Goal: Information Seeking & Learning: Learn about a topic

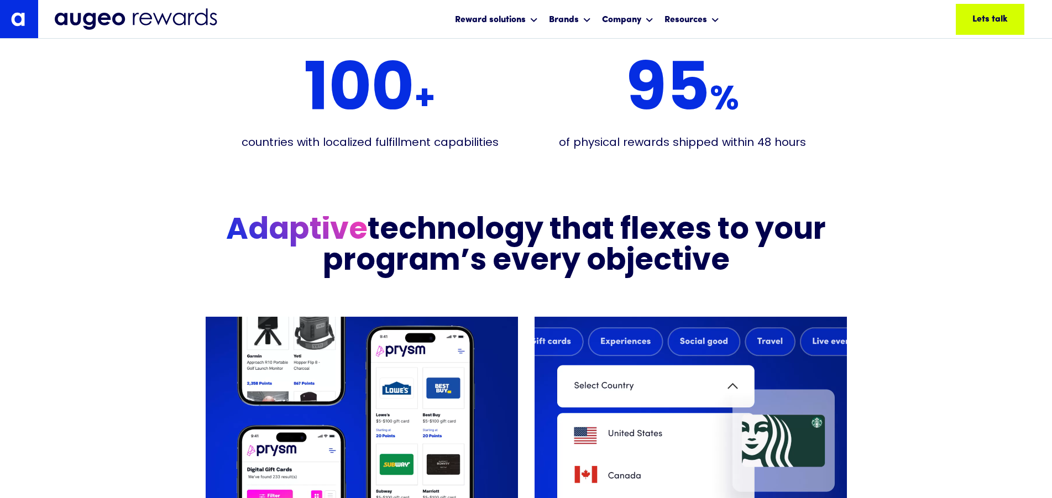
scroll to position [2383, 0]
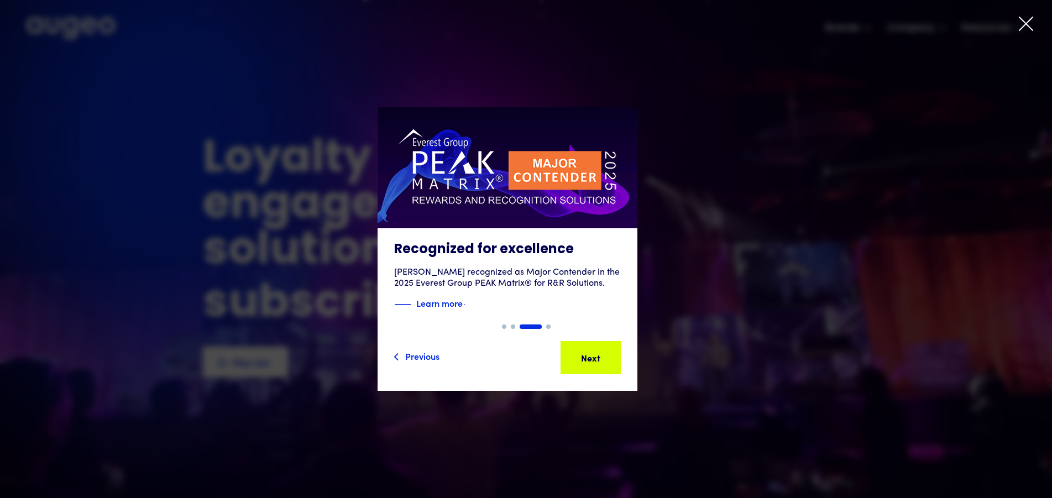
drag, startPoint x: 1022, startPoint y: 24, endPoint x: 770, endPoint y: 88, distance: 259.6
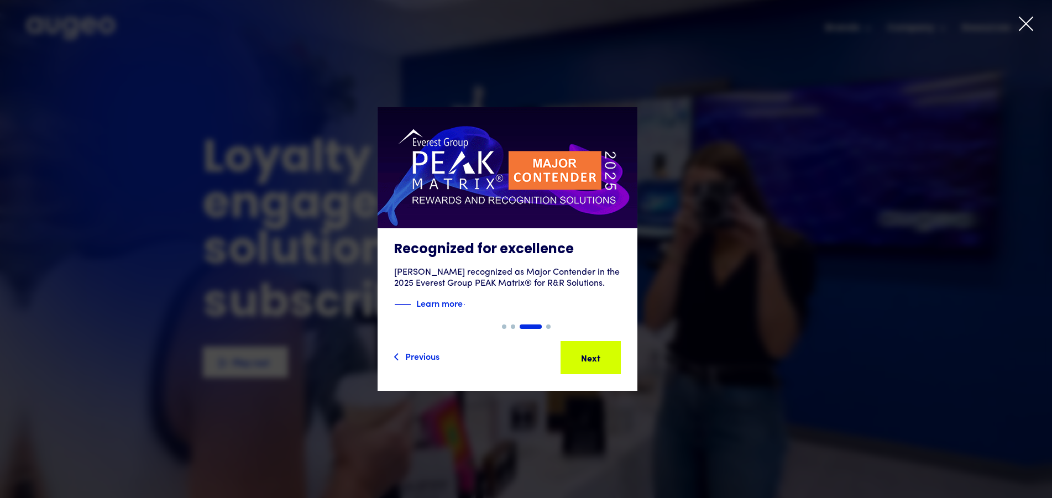
click at [1022, 25] on icon at bounding box center [1026, 23] width 17 height 17
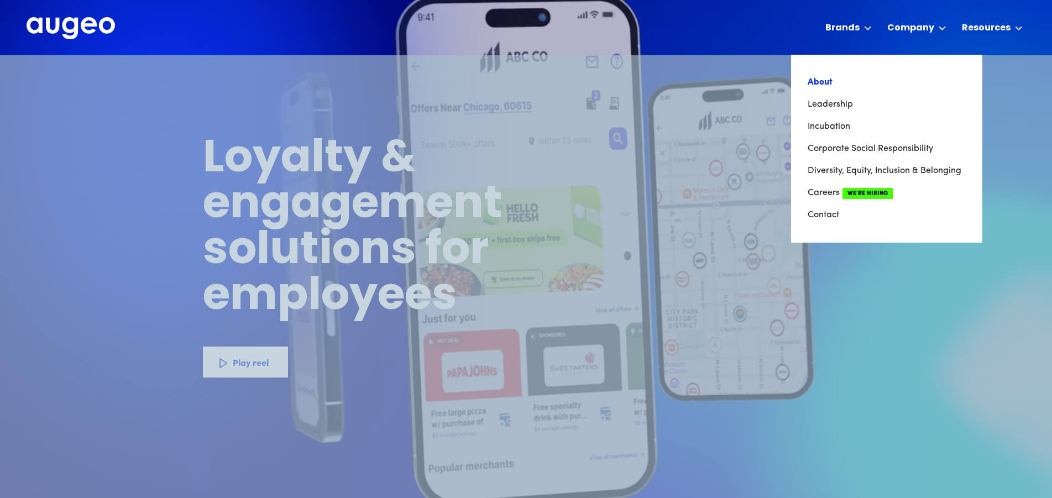
click at [826, 81] on link "About" at bounding box center [887, 82] width 158 height 22
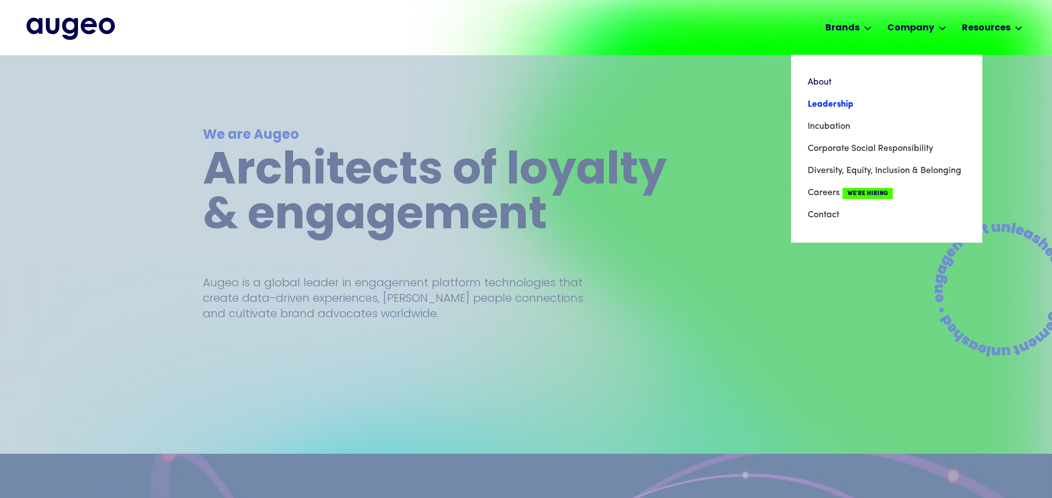
click at [836, 98] on link "Leadership" at bounding box center [887, 104] width 158 height 22
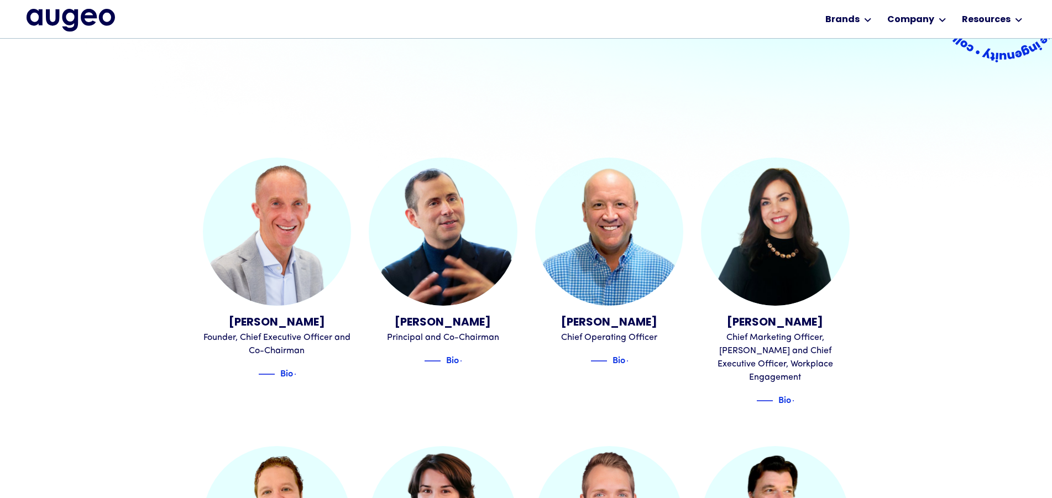
scroll to position [279, 0]
